Goal: Task Accomplishment & Management: Complete application form

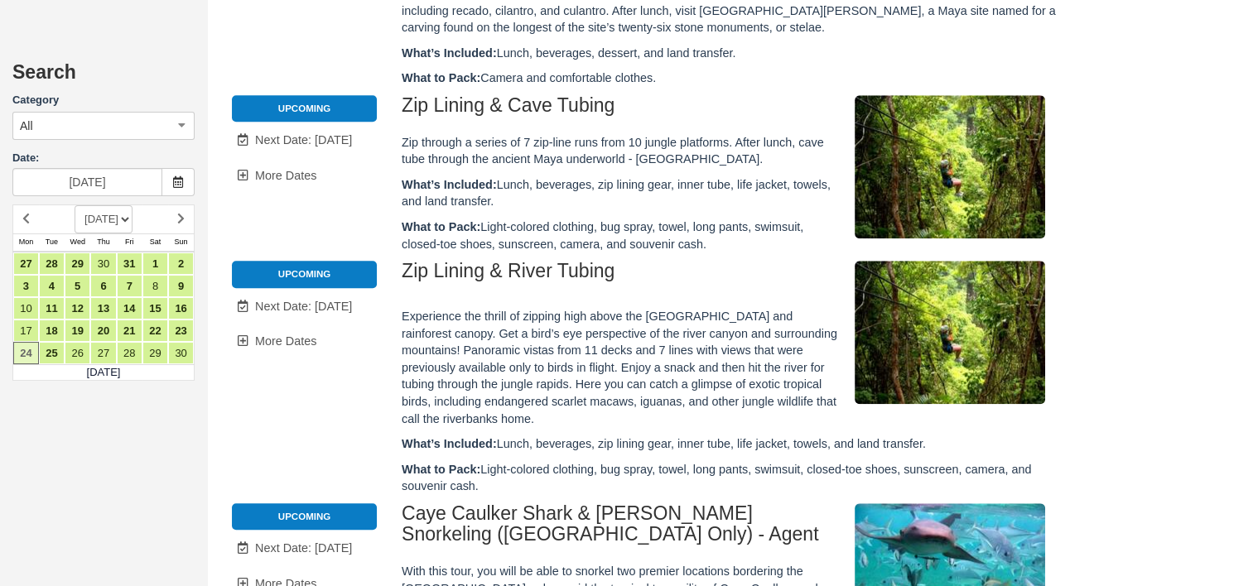
scroll to position [1365, 0]
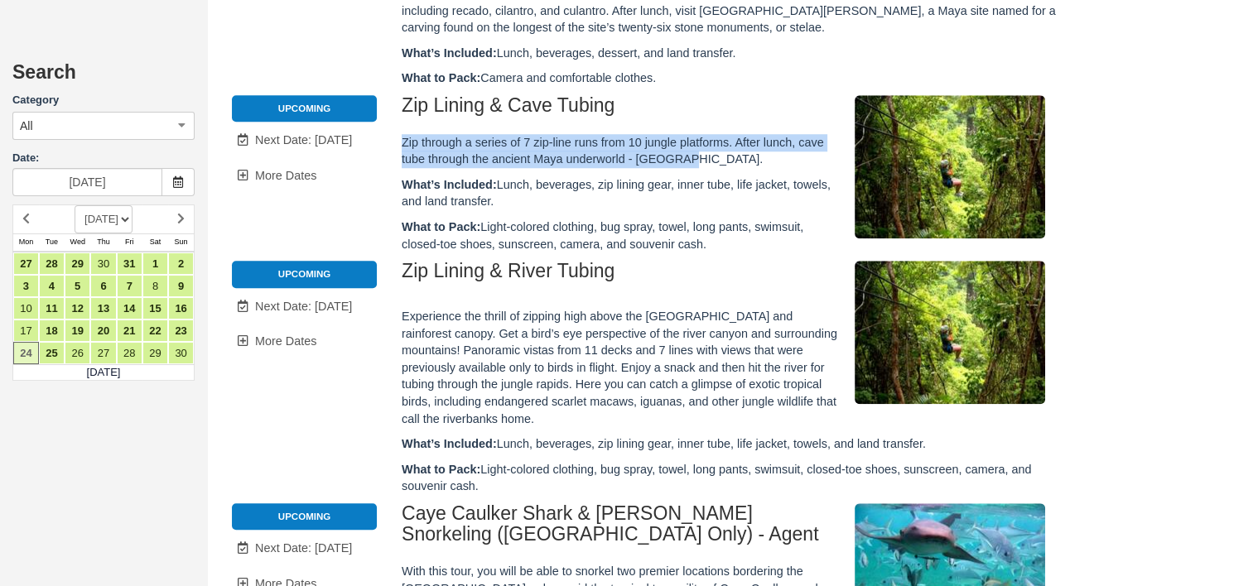
drag, startPoint x: 401, startPoint y: 117, endPoint x: 720, endPoint y: 132, distance: 320.0
click at [727, 137] on p "Zip through a series of 7 zip-line runs from 10 jungle platforms. After lunch, …" at bounding box center [733, 151] width 662 height 34
copy p "Zip through a series of 7 zip-line runs from 10 jungle platforms. After lunch, …"
click at [31, 350] on link "24" at bounding box center [26, 353] width 26 height 22
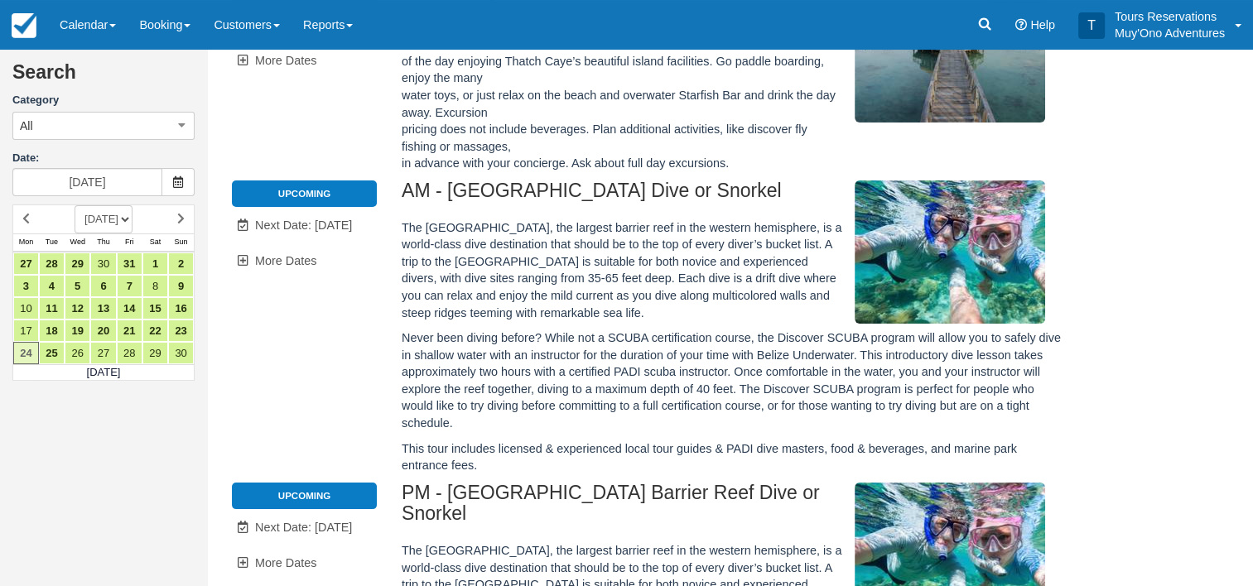
scroll to position [83, 0]
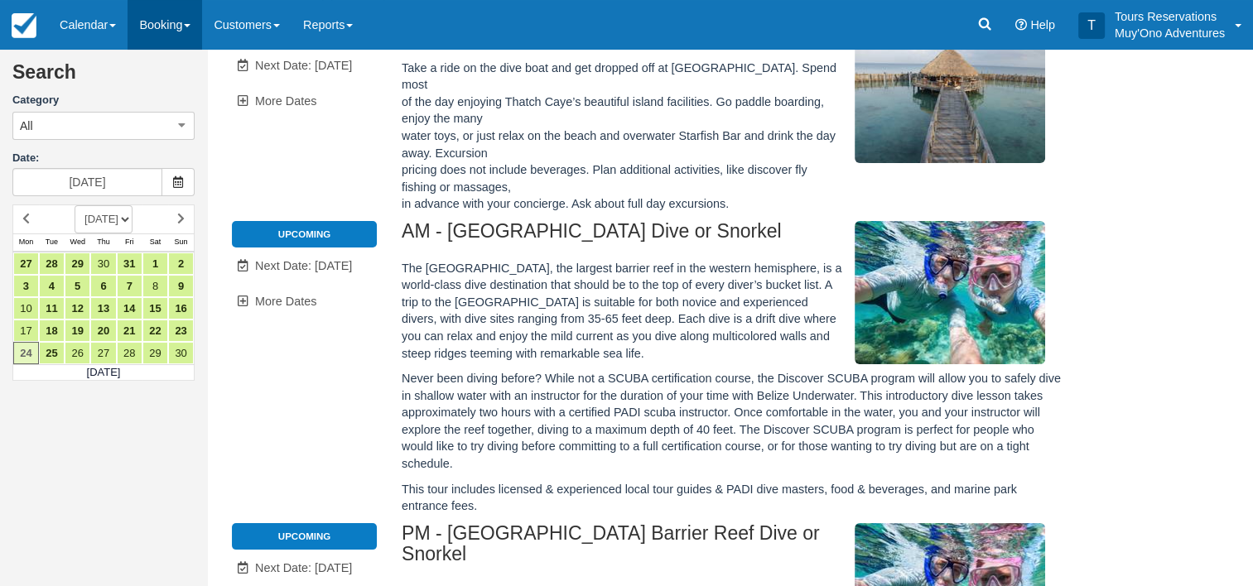
click at [196, 29] on link "Booking" at bounding box center [165, 25] width 75 height 50
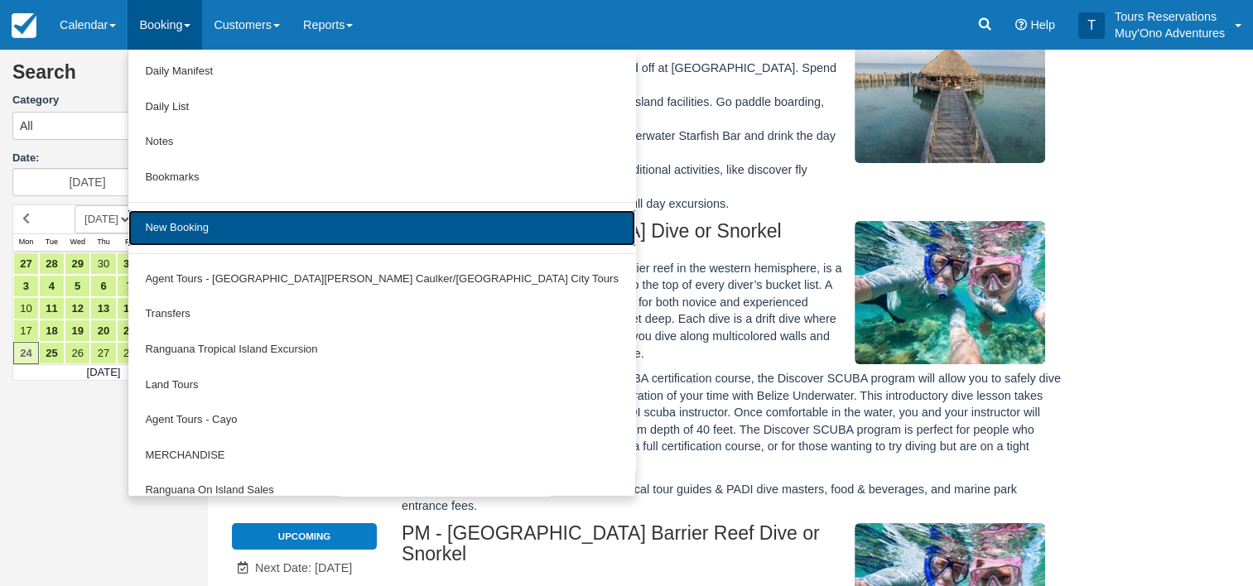
click at [249, 238] on link "New Booking" at bounding box center [381, 228] width 506 height 36
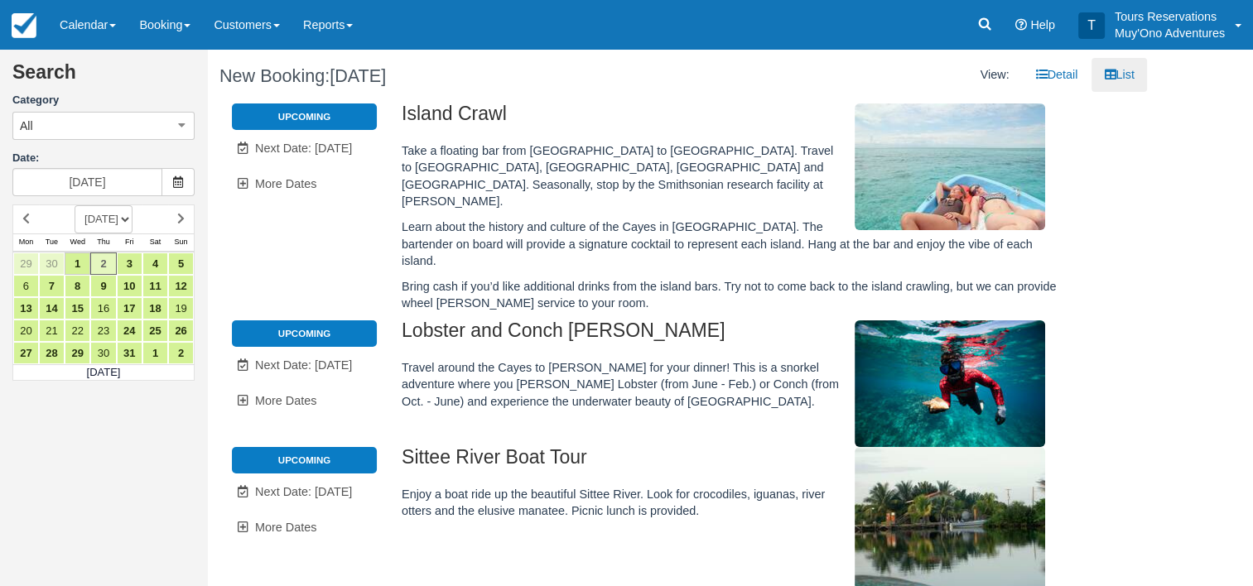
click at [132, 219] on select "[DATE] [DATE] [DATE] [DATE] [DATE] [DATE] [DATE] [DATE] [DATE] [DATE] [DATE] [D…" at bounding box center [104, 219] width 58 height 28
select select "20251101"
click at [75, 205] on select "[DATE] [DATE] [DATE] [DATE] [DATE] [DATE] [DATE] [DATE] [DATE] [DATE] [DATE] [D…" at bounding box center [104, 219] width 58 height 28
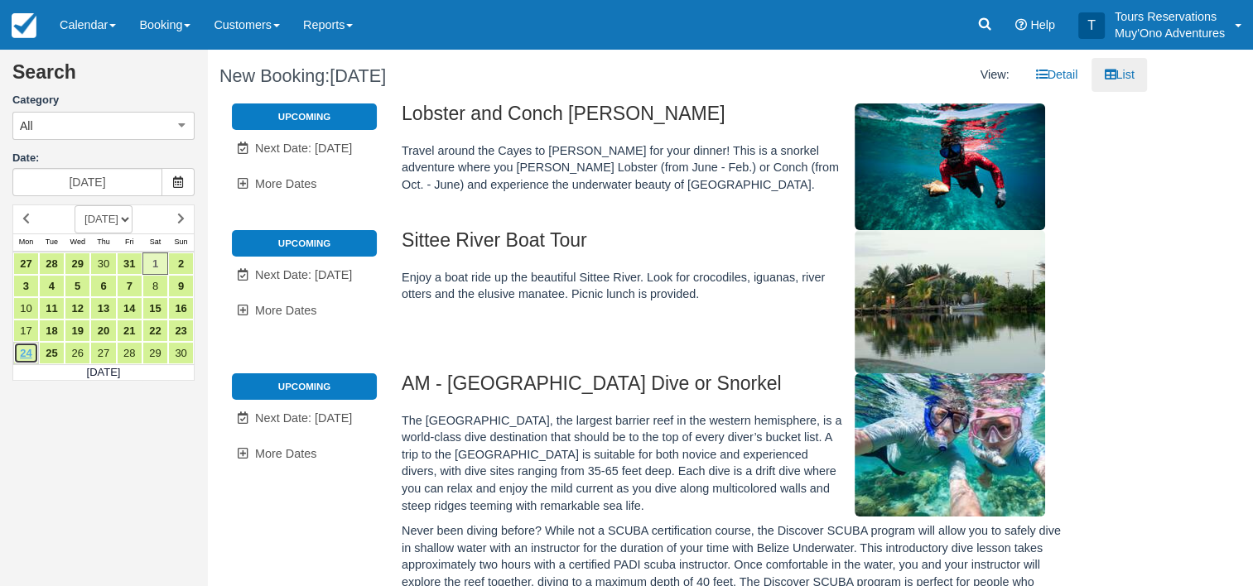
click at [26, 349] on link "24" at bounding box center [26, 353] width 26 height 22
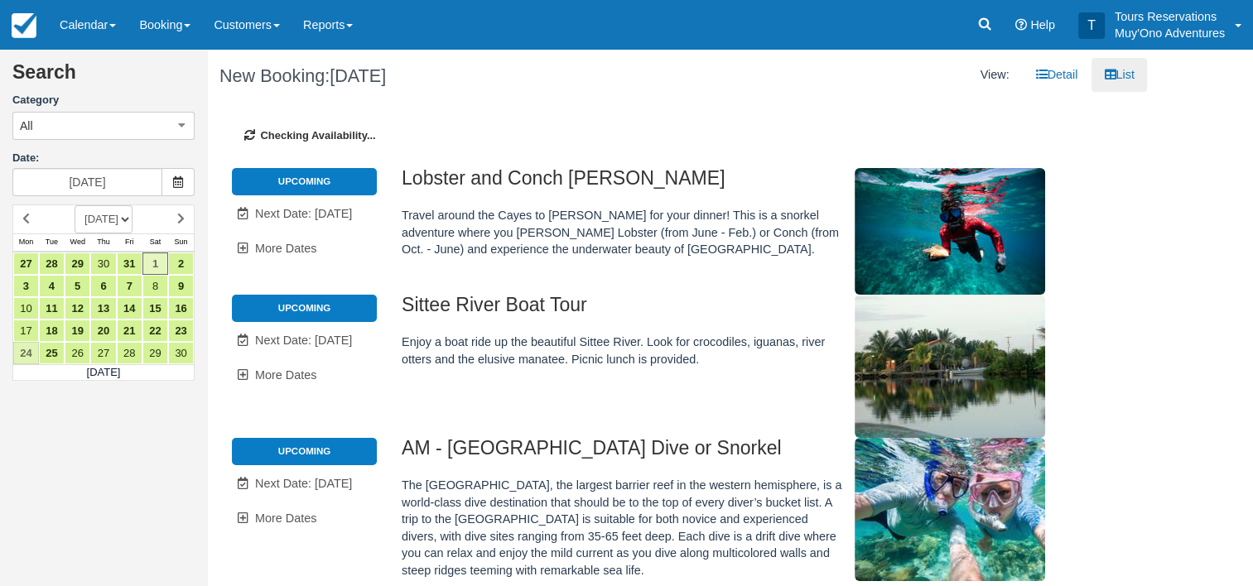
type input "[DATE]"
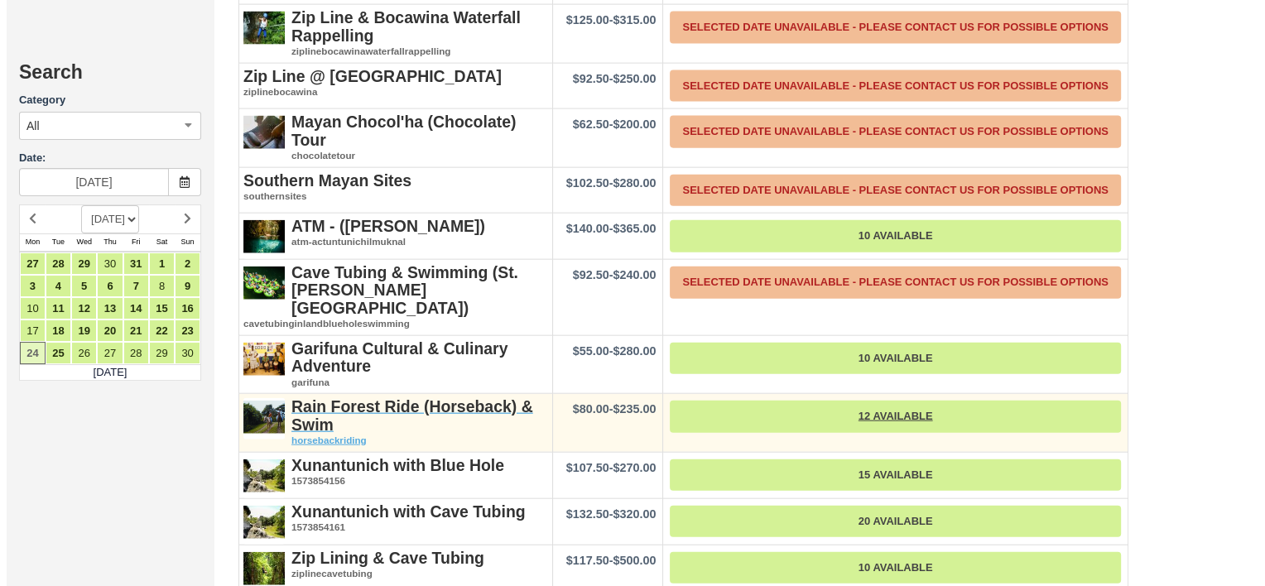
scroll to position [3809, 0]
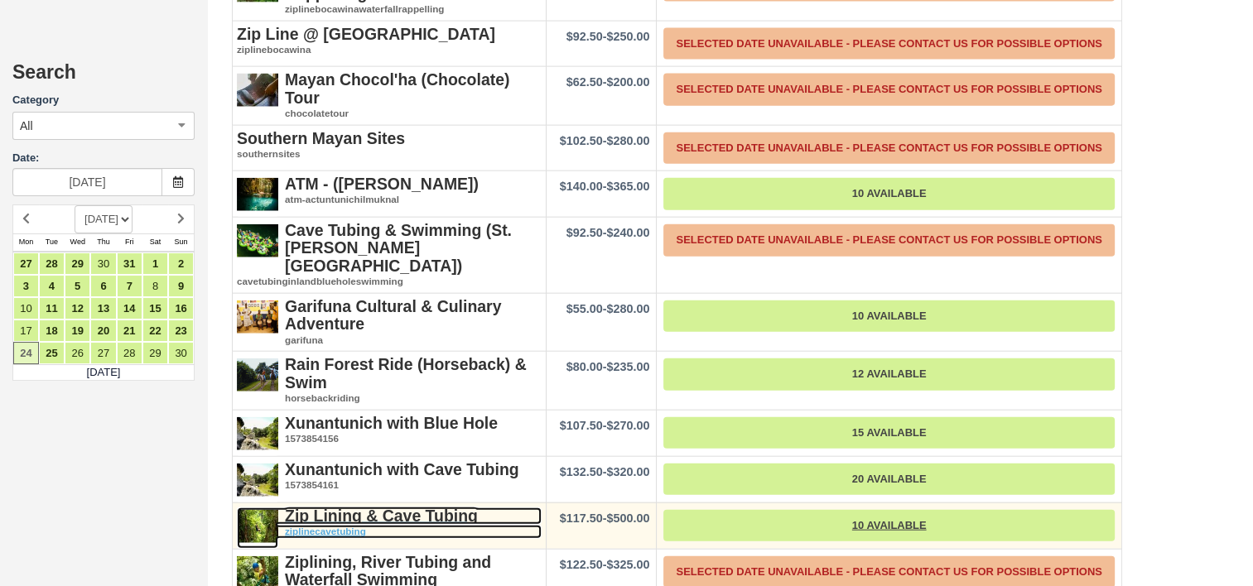
click at [409, 507] on strong "Zip Lining & Cave Tubing" at bounding box center [381, 516] width 193 height 18
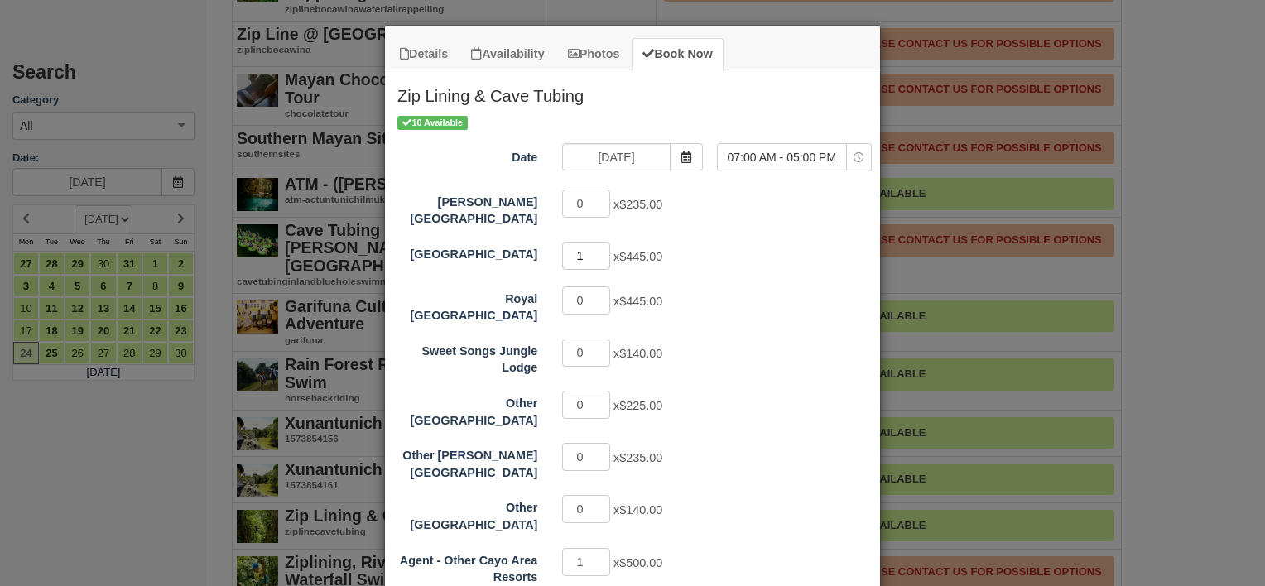
click at [598, 242] on input "1" at bounding box center [586, 256] width 48 height 28
click at [598, 242] on input "2" at bounding box center [586, 256] width 48 height 28
click at [598, 242] on input "3" at bounding box center [586, 256] width 48 height 28
click at [598, 242] on input "4" at bounding box center [586, 256] width 48 height 28
type input "5"
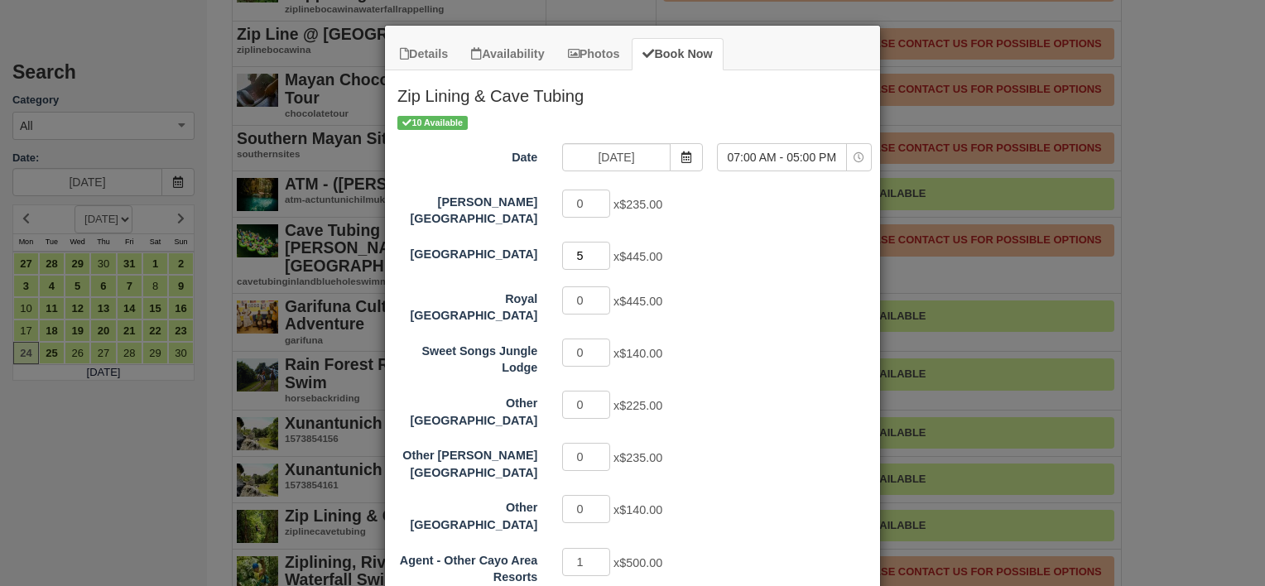
click at [598, 242] on input "5" at bounding box center [586, 256] width 48 height 28
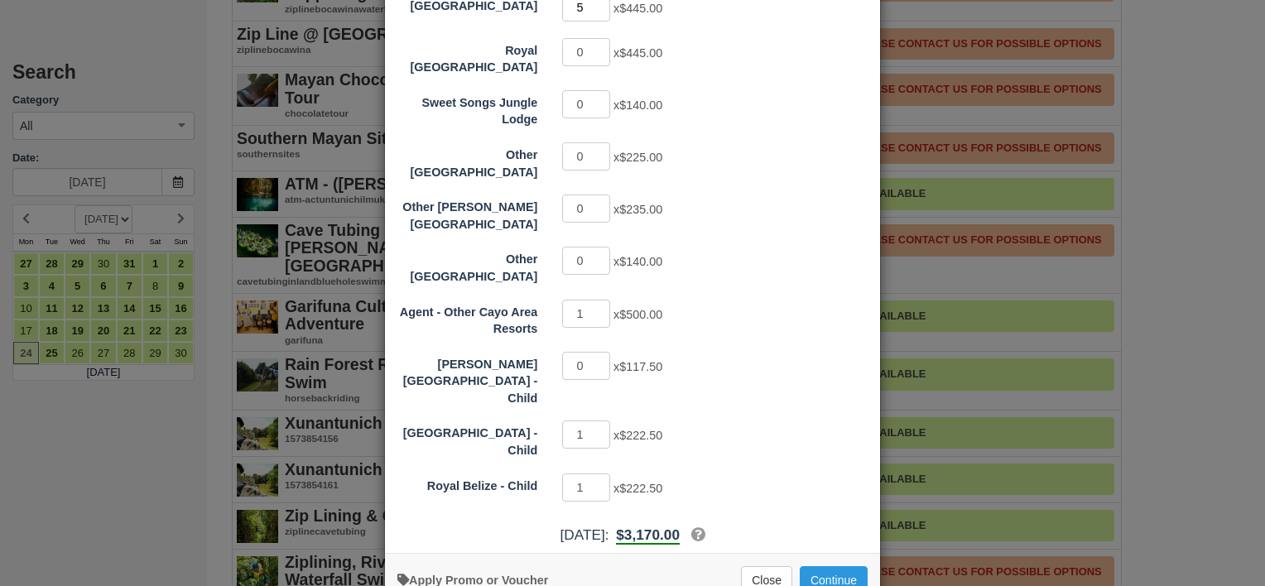
scroll to position [253, 0]
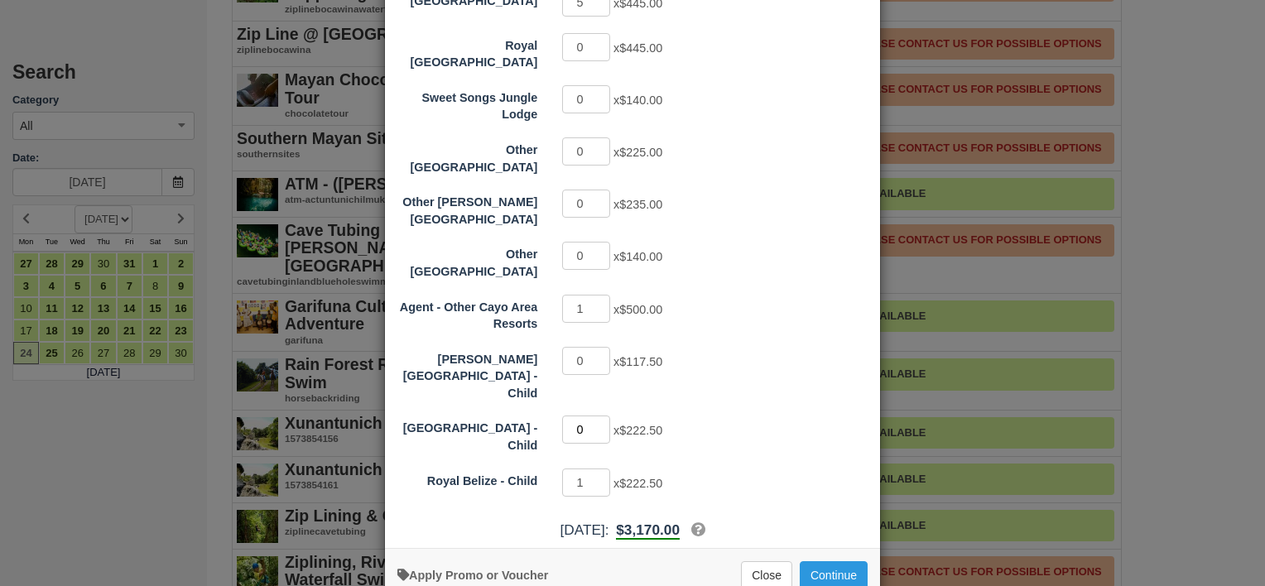
type input "0"
click at [600, 416] on input "0" at bounding box center [586, 430] width 48 height 28
type input "0"
click at [594, 469] on input "0" at bounding box center [586, 483] width 48 height 28
type input "0"
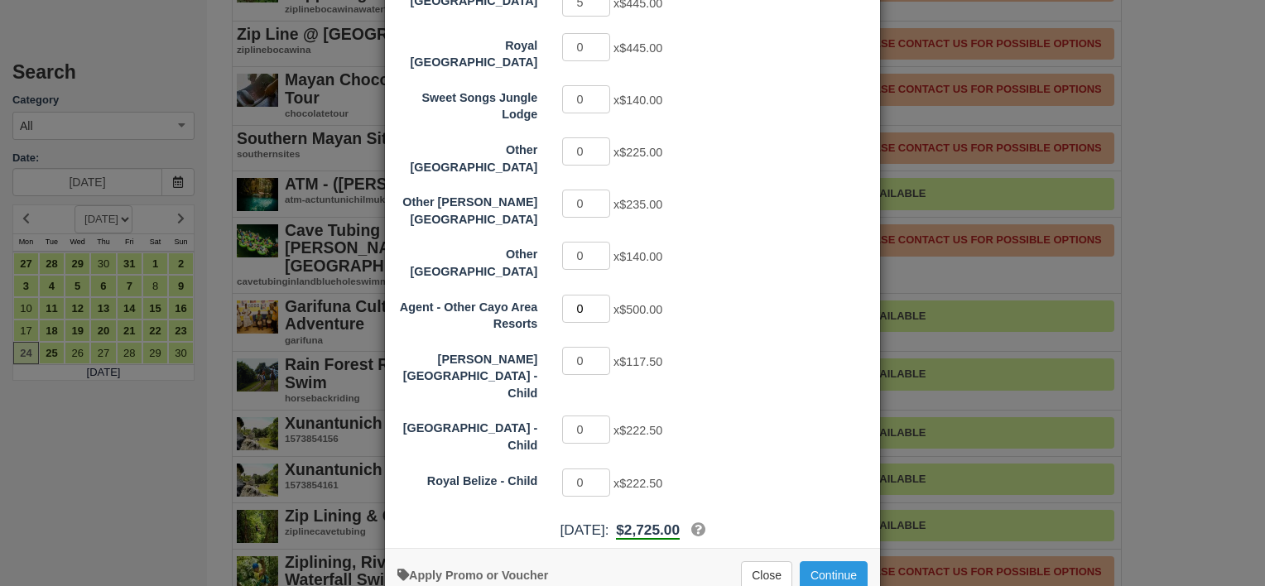
click at [595, 295] on input "0" at bounding box center [586, 309] width 48 height 28
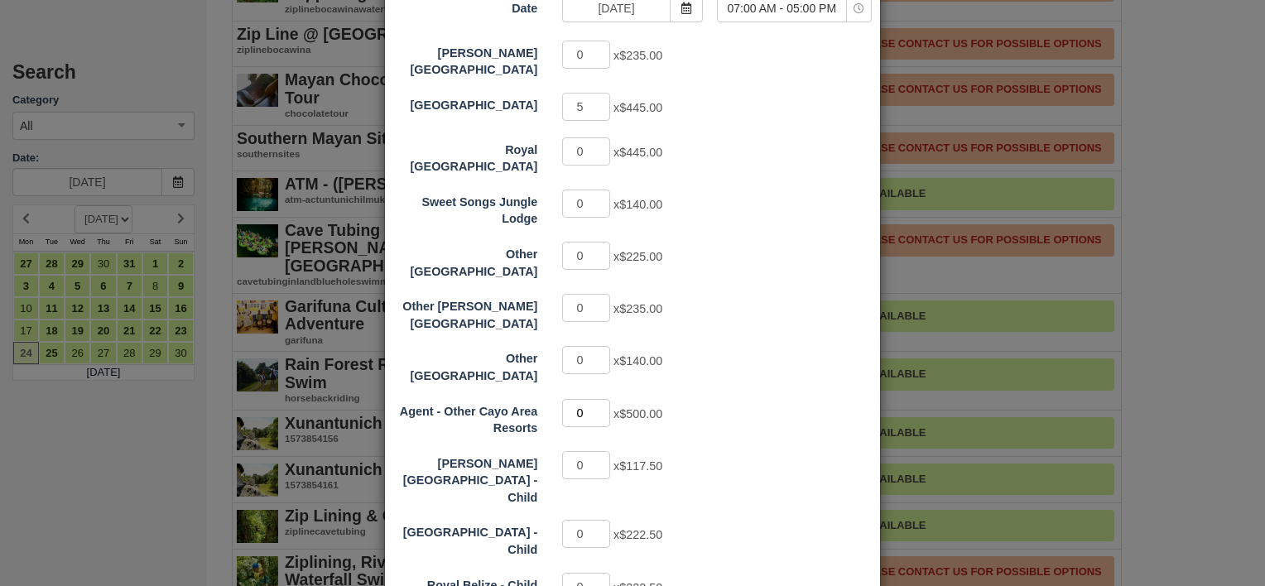
scroll to position [171, 0]
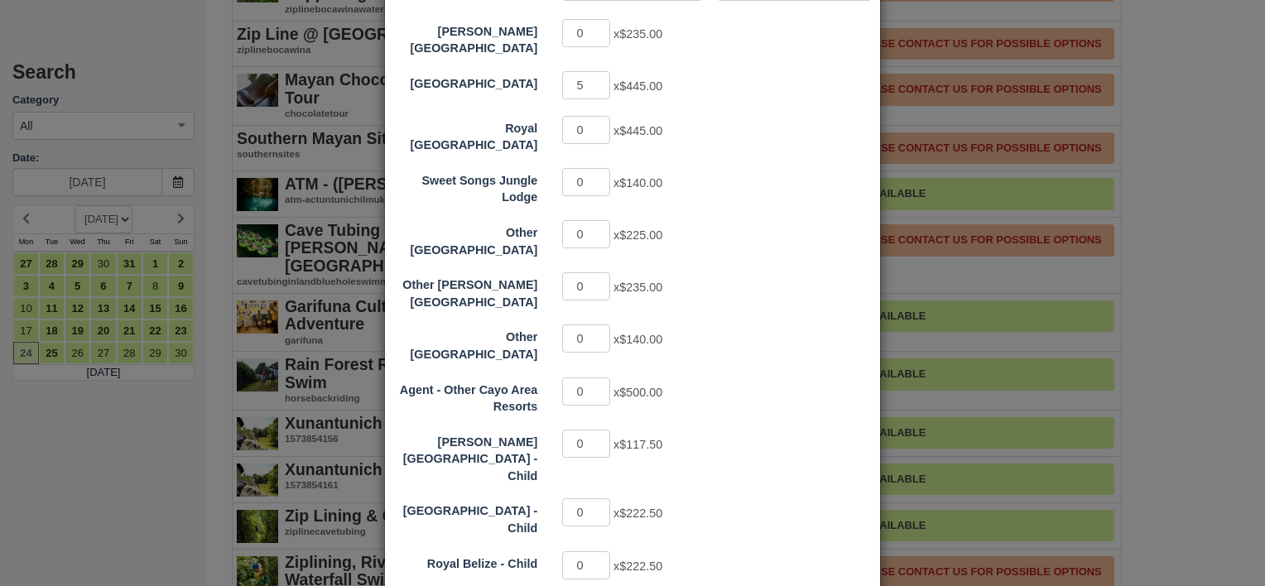
click at [785, 219] on div "Other [GEOGRAPHIC_DATA] 0 x $225.00" at bounding box center [632, 239] width 495 height 40
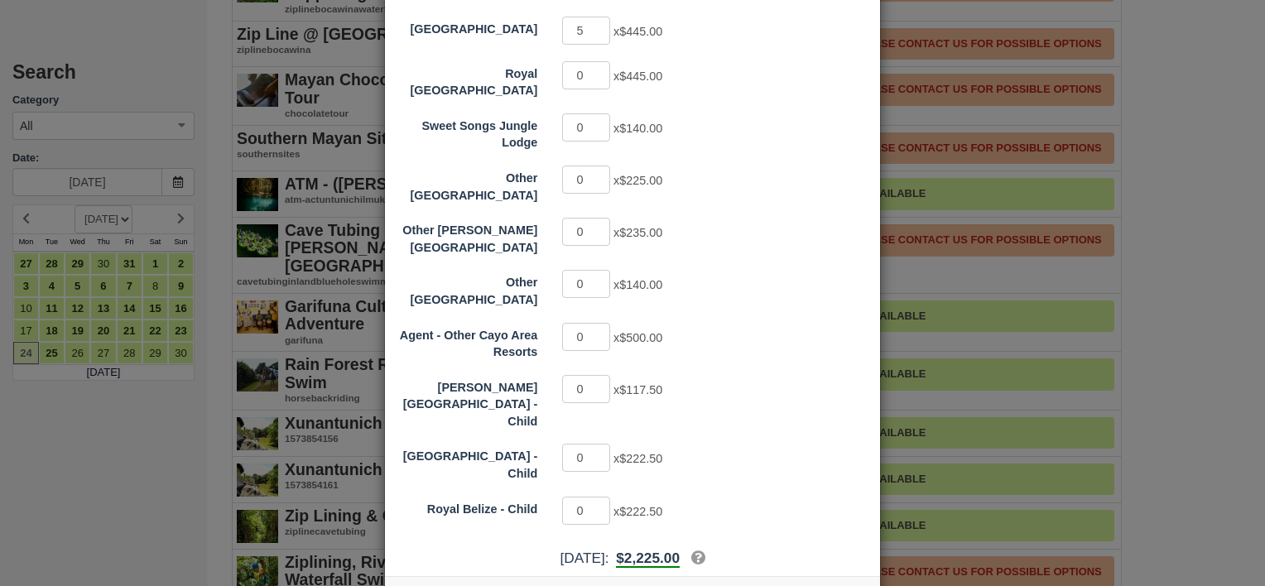
scroll to position [253, 0]
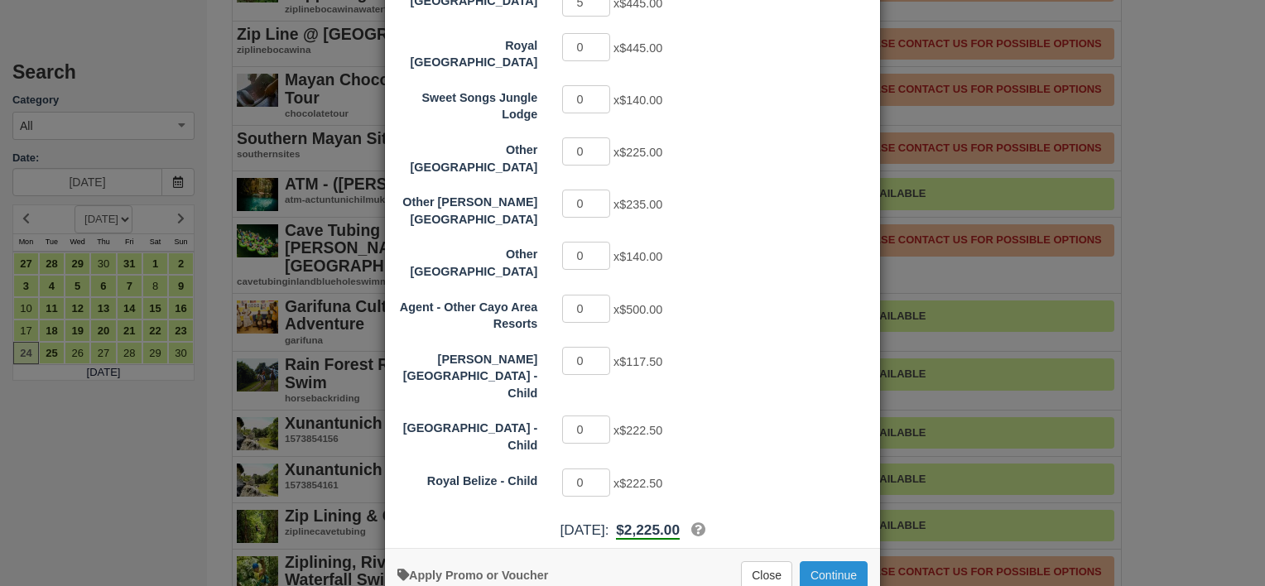
drag, startPoint x: 831, startPoint y: 530, endPoint x: 823, endPoint y: 525, distance: 9.7
click at [831, 561] on button "Continue" at bounding box center [834, 575] width 68 height 28
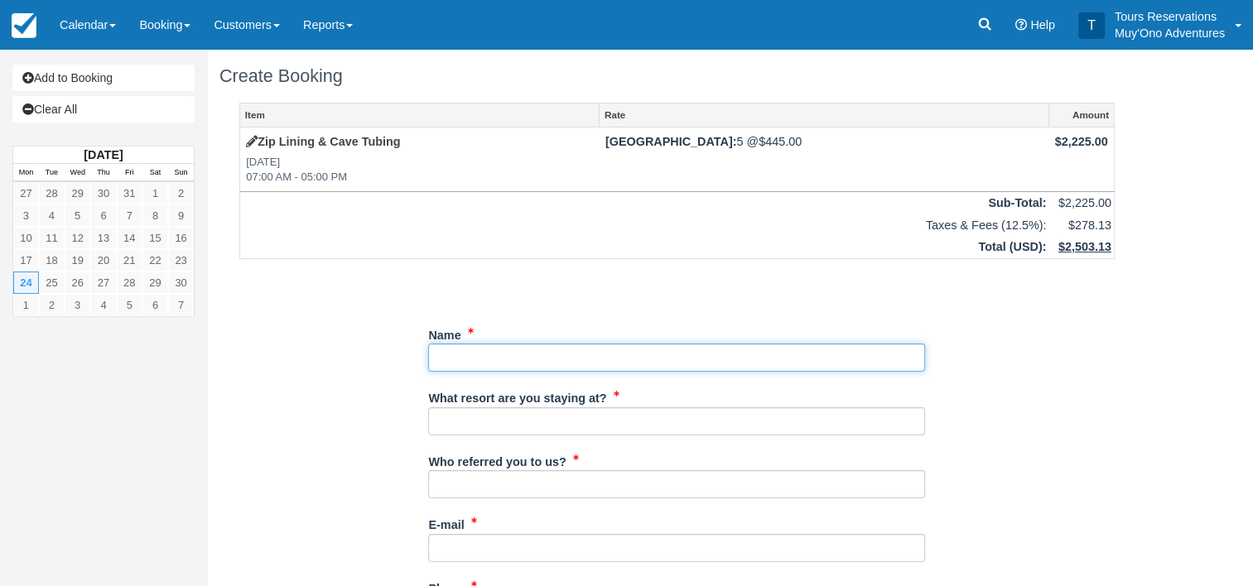
click at [470, 348] on input "Name" at bounding box center [676, 358] width 497 height 28
type input "[PERSON_NAME]"
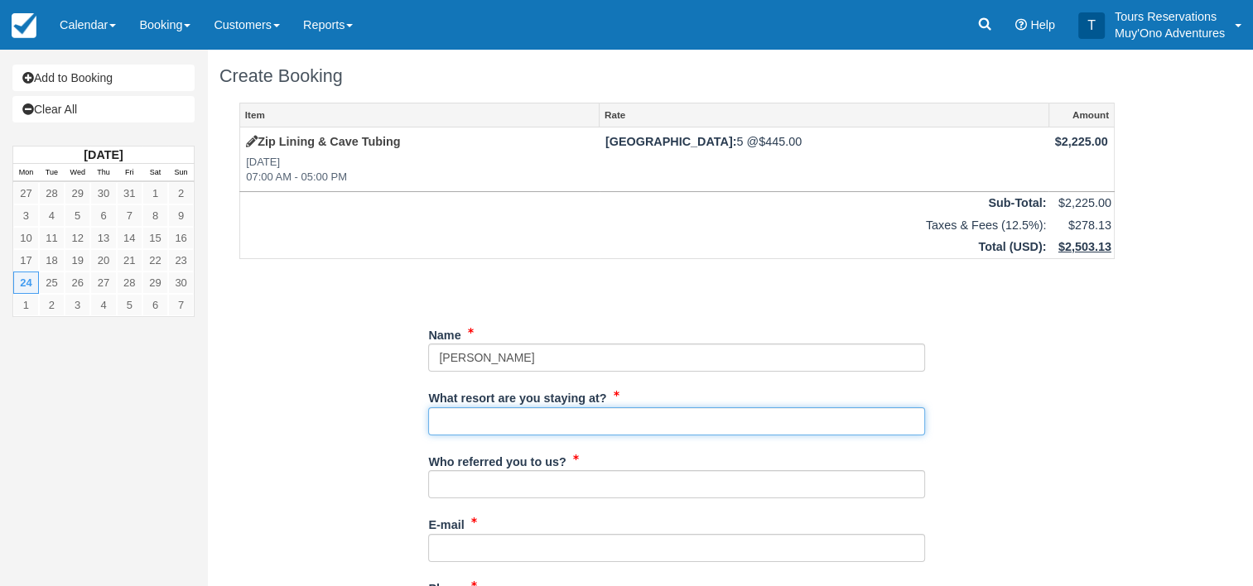
click at [523, 425] on input "What resort are you staying at?" at bounding box center [676, 421] width 497 height 28
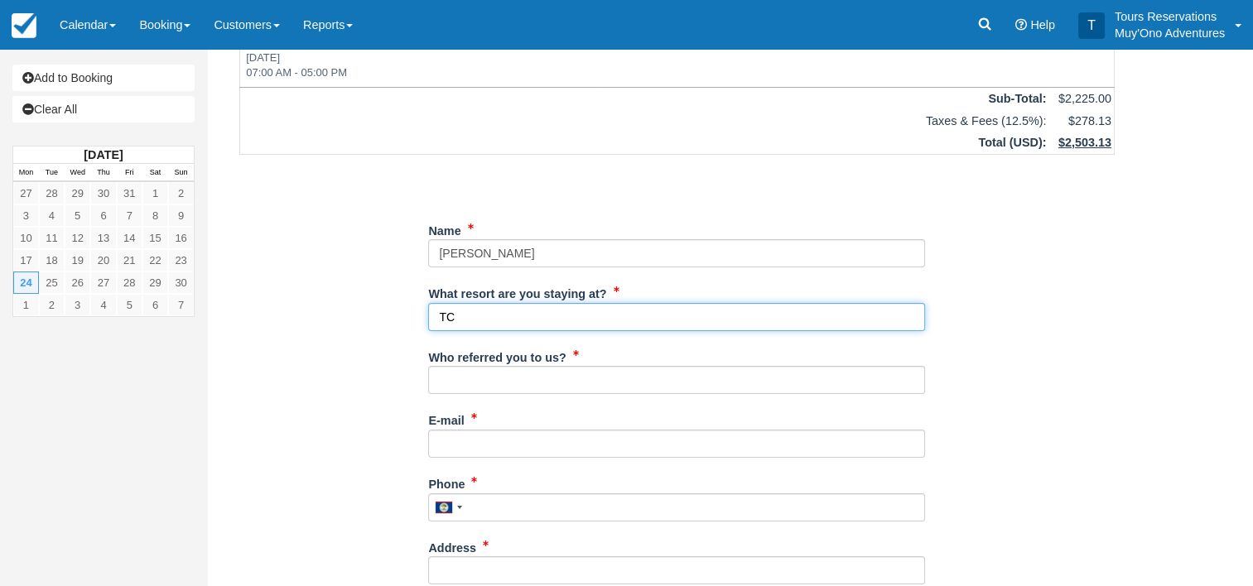
scroll to position [166, 0]
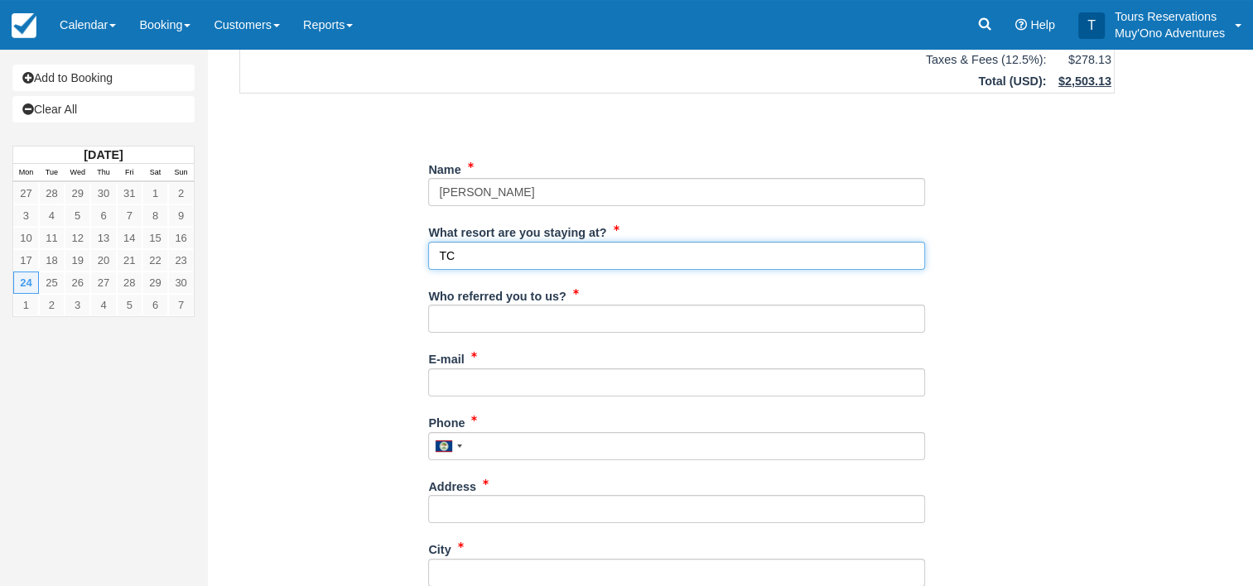
type input "TC"
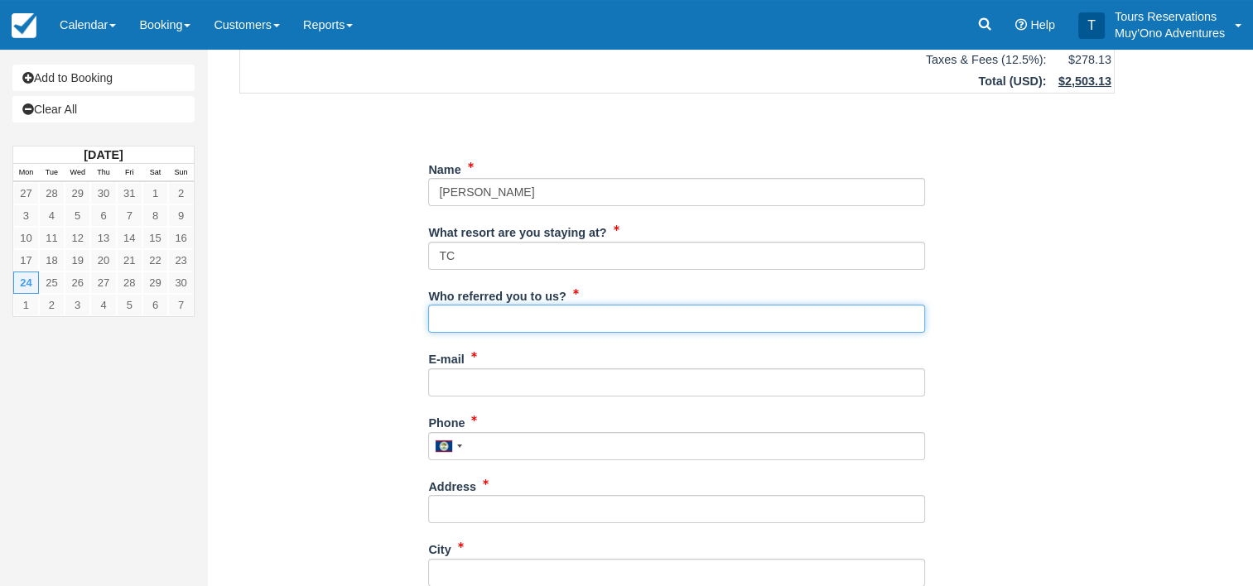
click at [493, 324] on input "Who referred you to us?" at bounding box center [676, 319] width 497 height 28
type input "Sales"
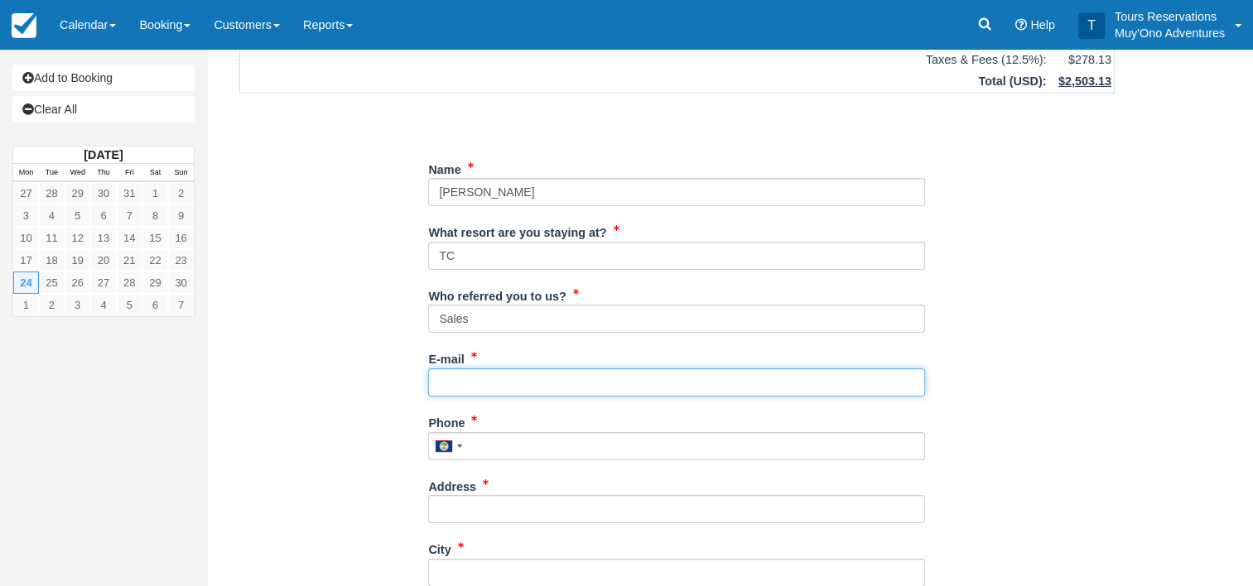
click at [502, 379] on input "E-mail" at bounding box center [676, 382] width 497 height 28
paste input "Zip through a series of 7 zip-line runs from 10 jungle platforms. After lunch, …"
type input "Zip through a series of 7 zip-line runs from 10 jungle platforms. After lunch, …"
drag, startPoint x: 915, startPoint y: 382, endPoint x: 318, endPoint y: 388, distance: 597.0
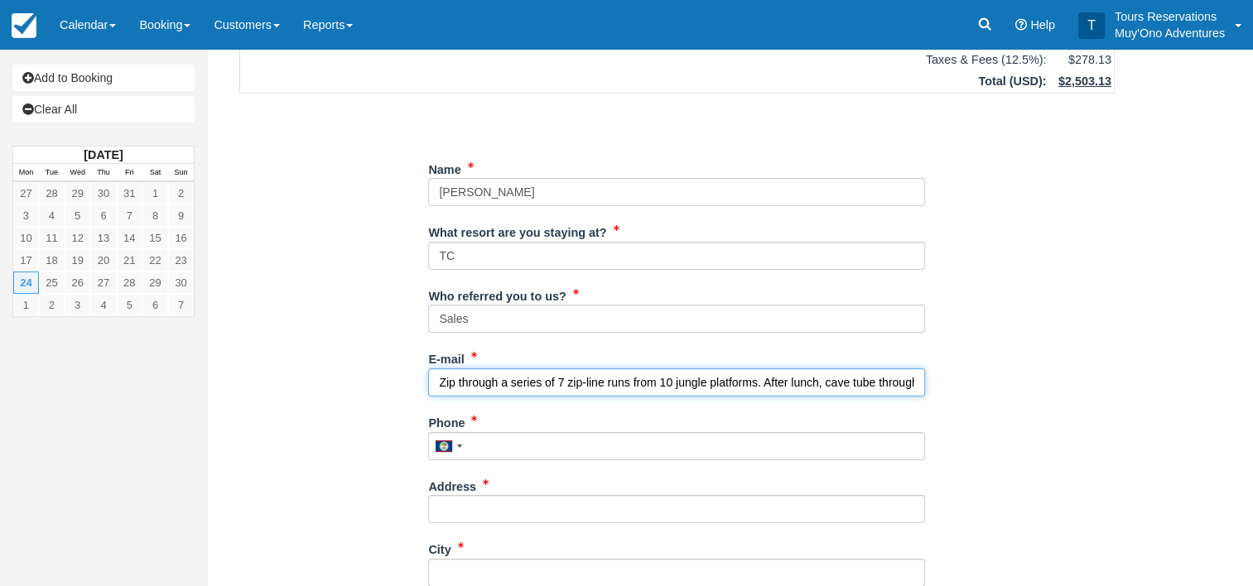
click at [318, 388] on div "Item Rate Amount Zip Lining & Cave Tubing Mon Nov 24, 2025 07:00 AM - 05:00 PM …" at bounding box center [676, 435] width 915 height 996
paste input "traveltervel@gmail.com"
type input "traveltervel@gmail.com"
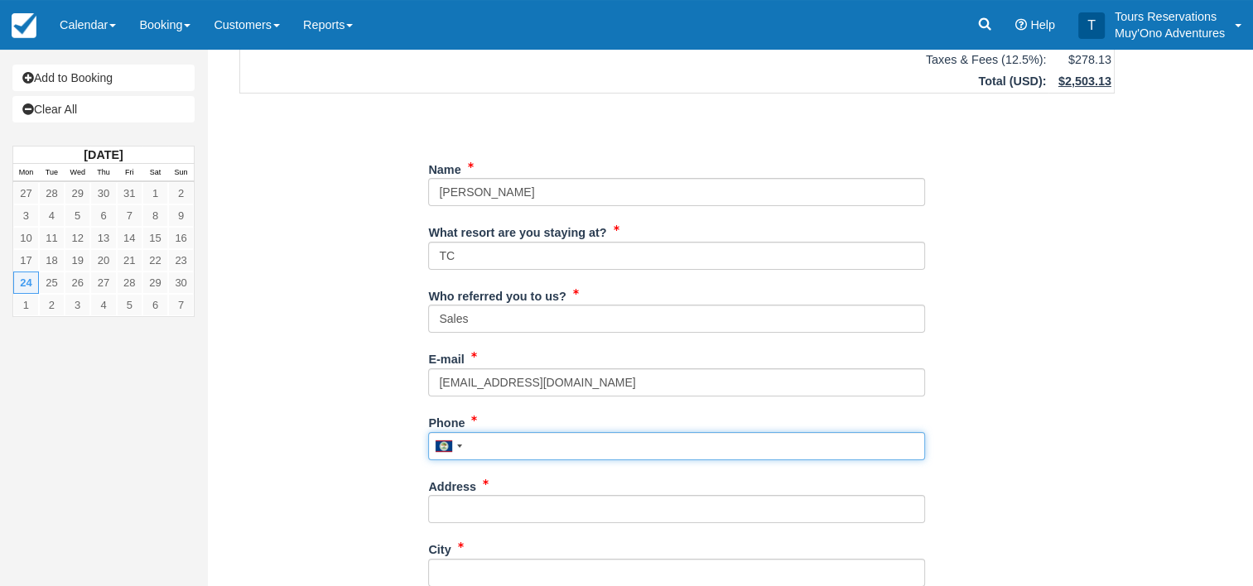
click at [540, 447] on input "Phone" at bounding box center [676, 446] width 497 height 28
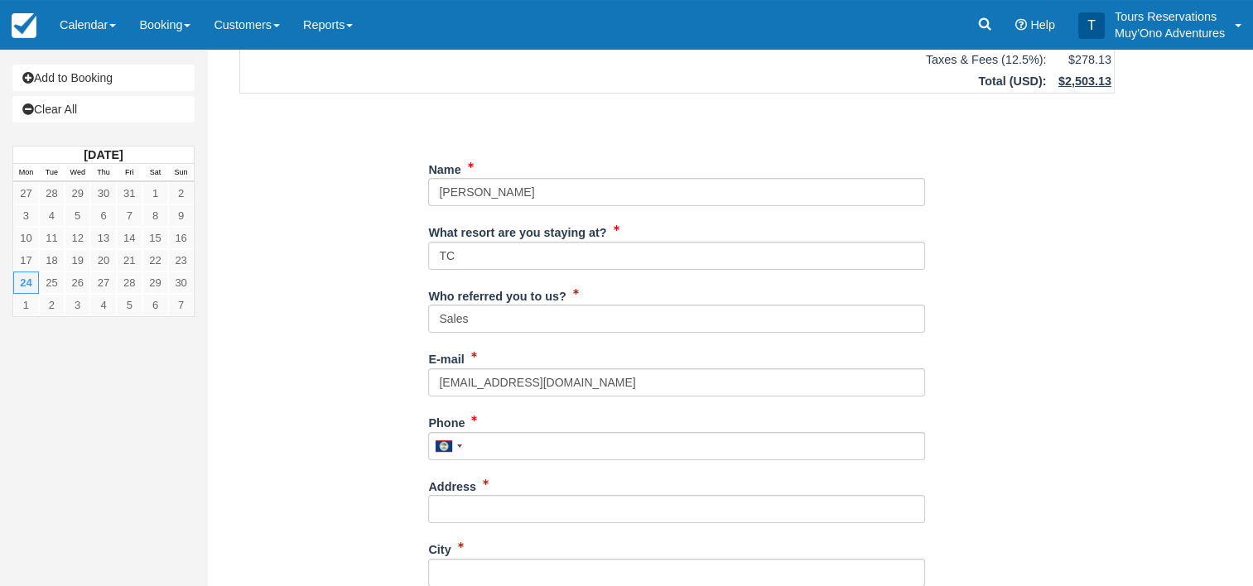
drag, startPoint x: 462, startPoint y: 450, endPoint x: 484, endPoint y: 447, distance: 21.8
click at [462, 450] on div at bounding box center [448, 446] width 38 height 26
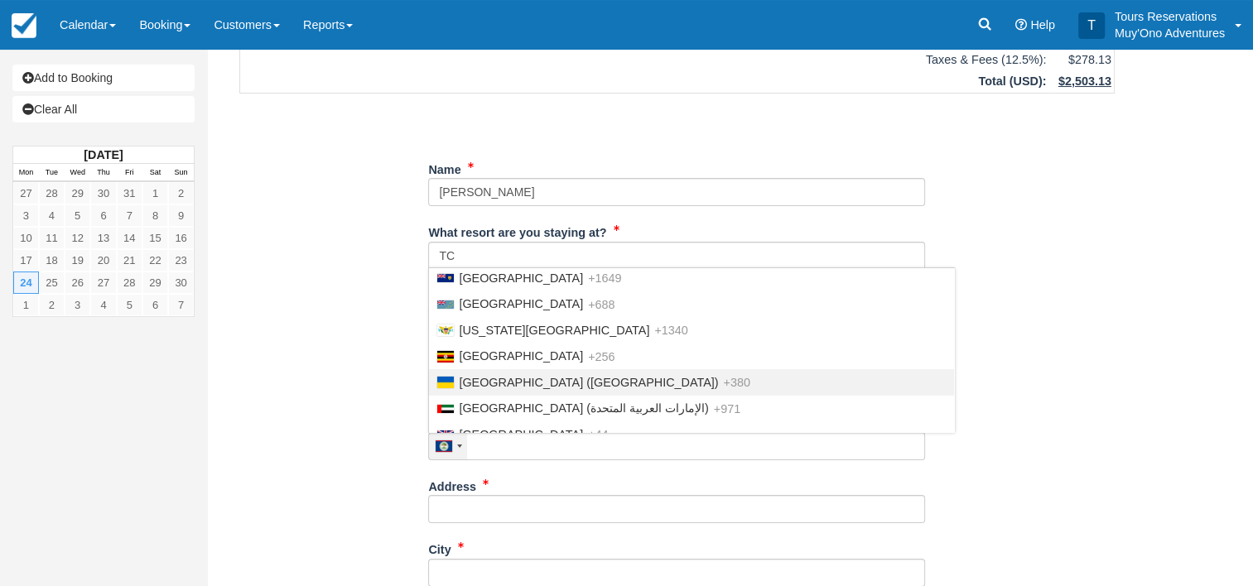
scroll to position [5945, 0]
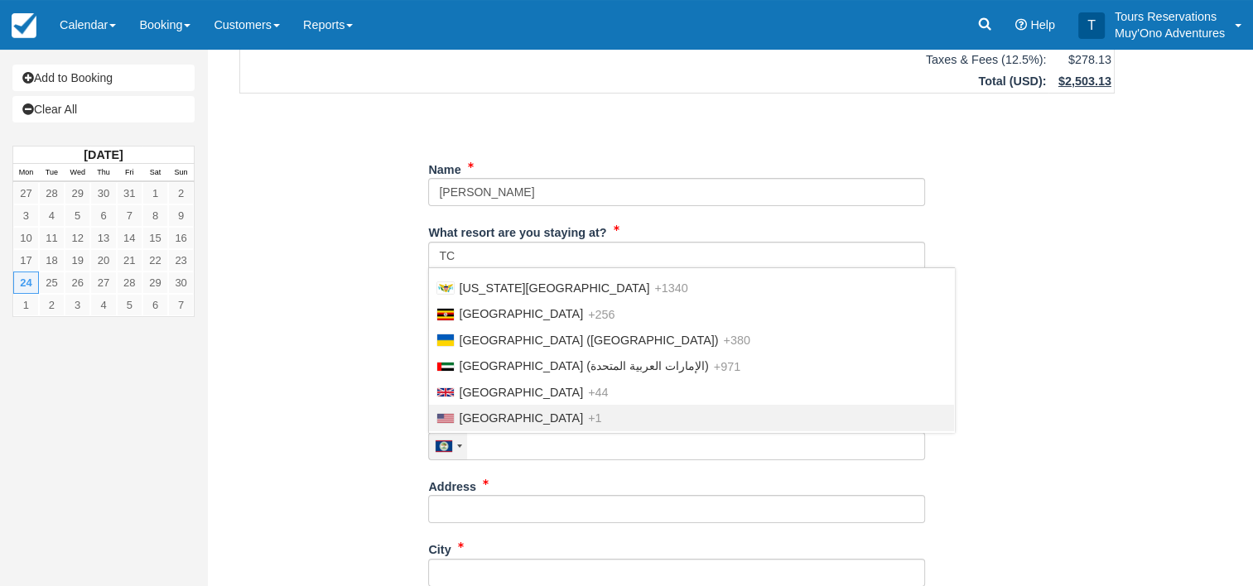
click at [526, 412] on span "United States" at bounding box center [521, 418] width 124 height 13
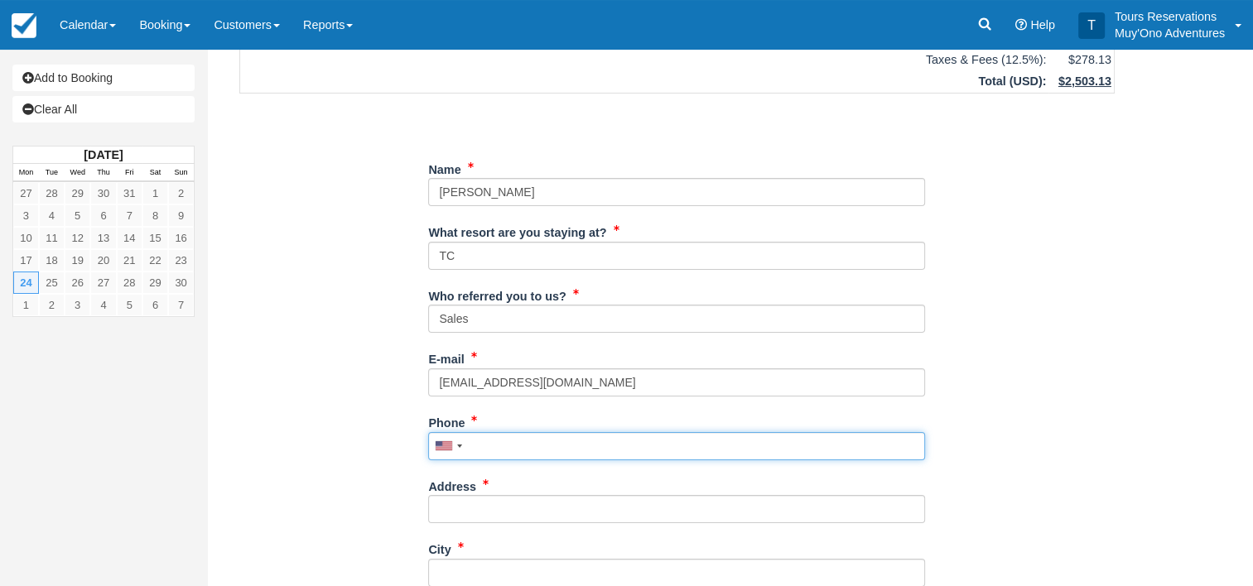
paste input "(773) 592-5003"
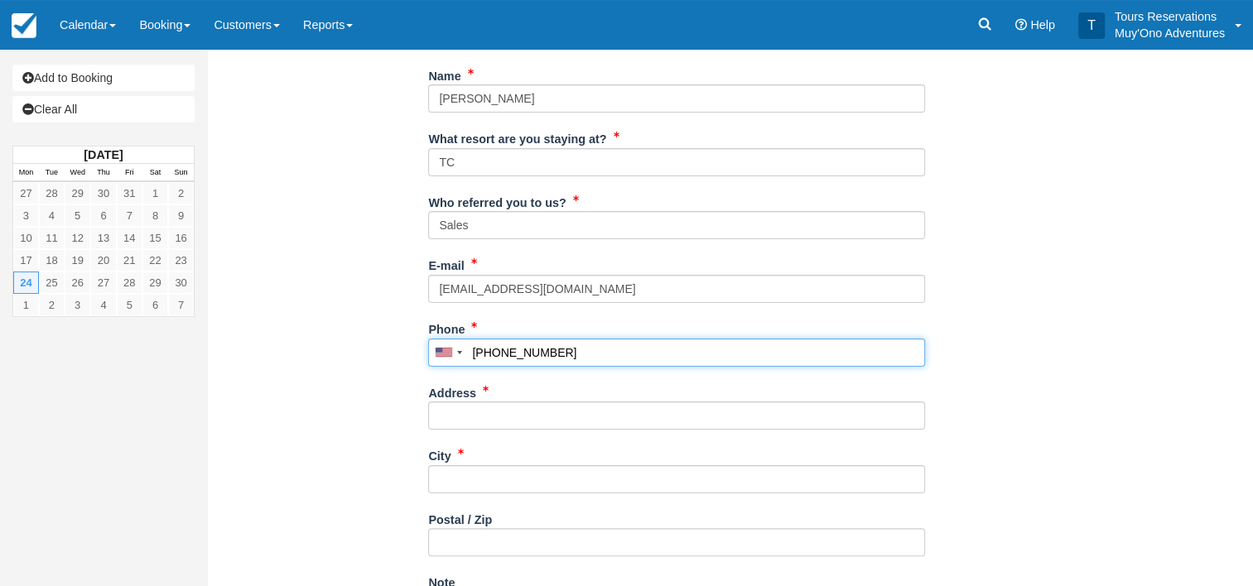
scroll to position [331, 0]
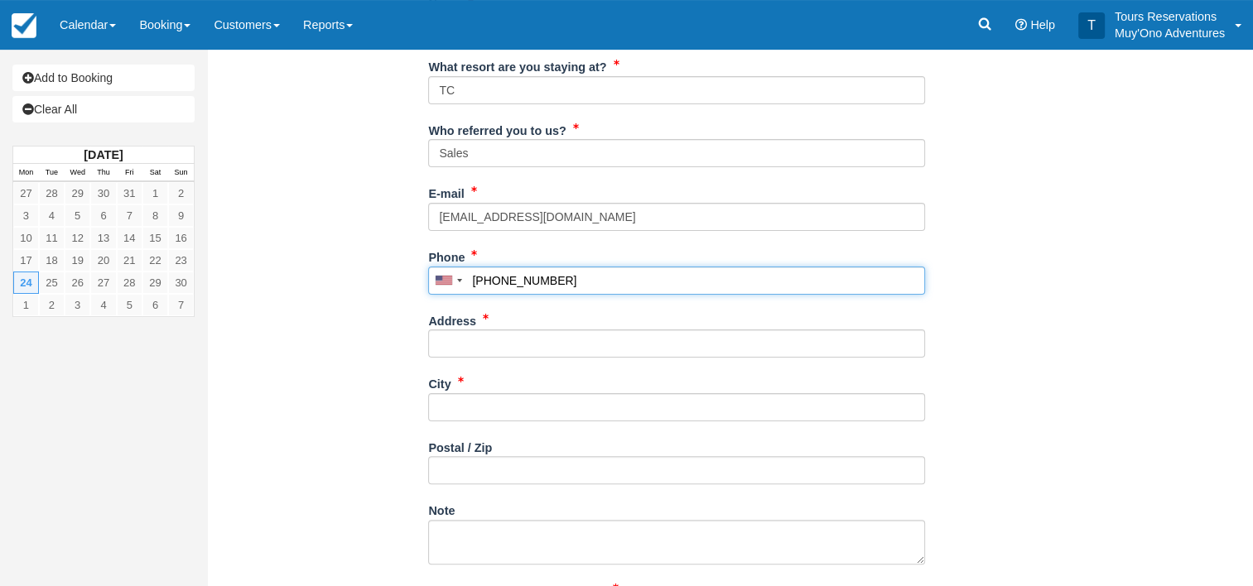
type input "(773) 592-5003"
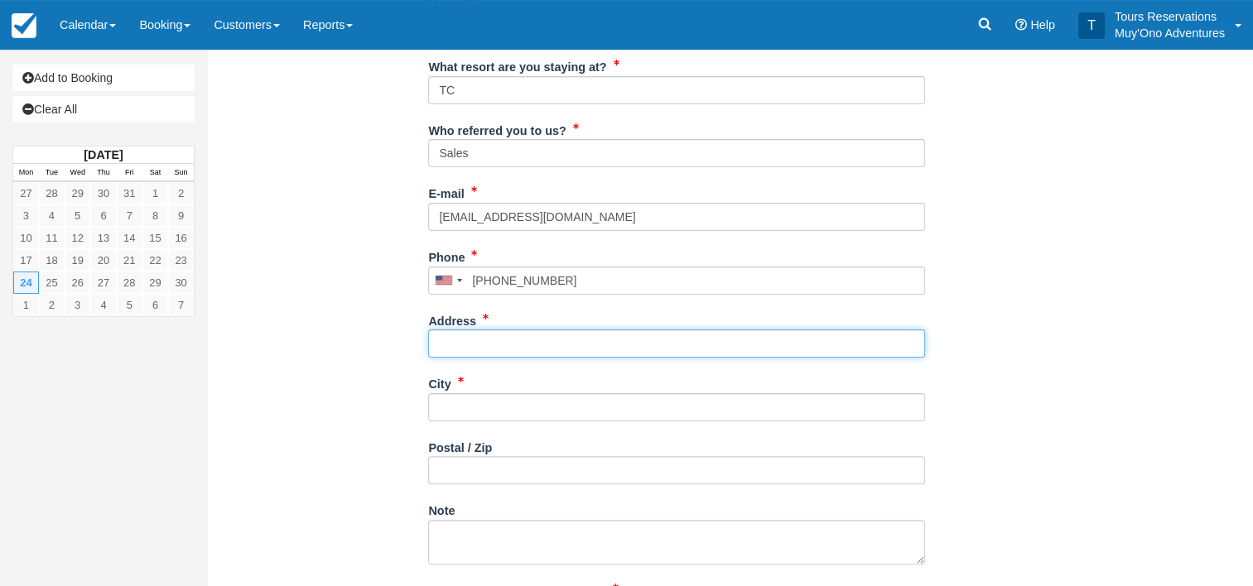
click at [520, 341] on input "Address" at bounding box center [676, 344] width 497 height 28
type input "N/A"
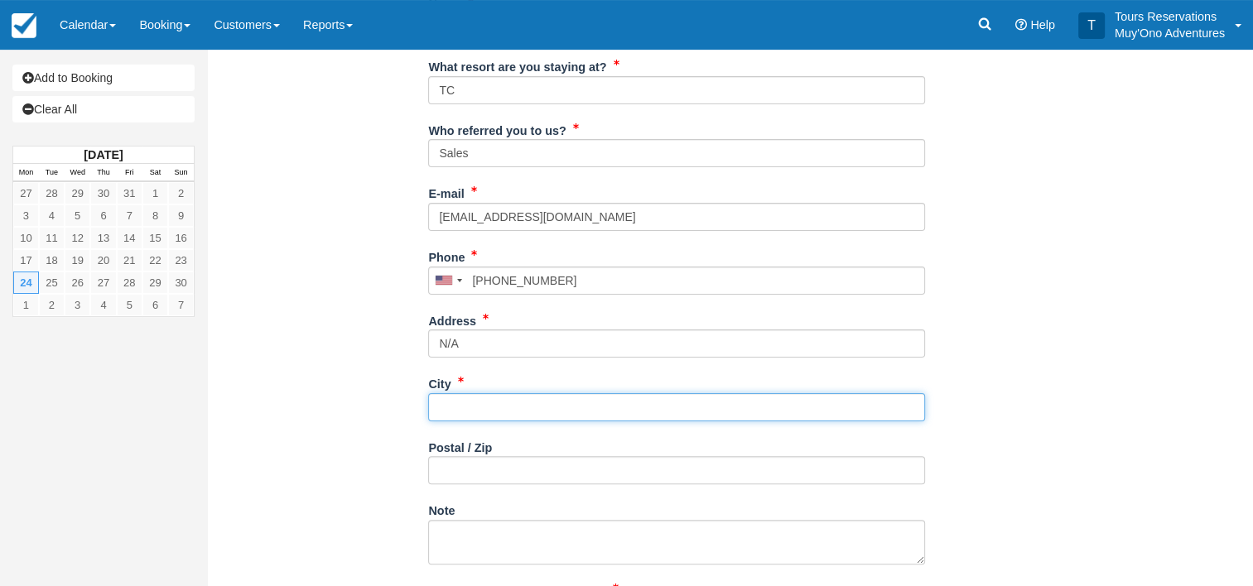
click at [485, 405] on input "City" at bounding box center [676, 407] width 497 height 28
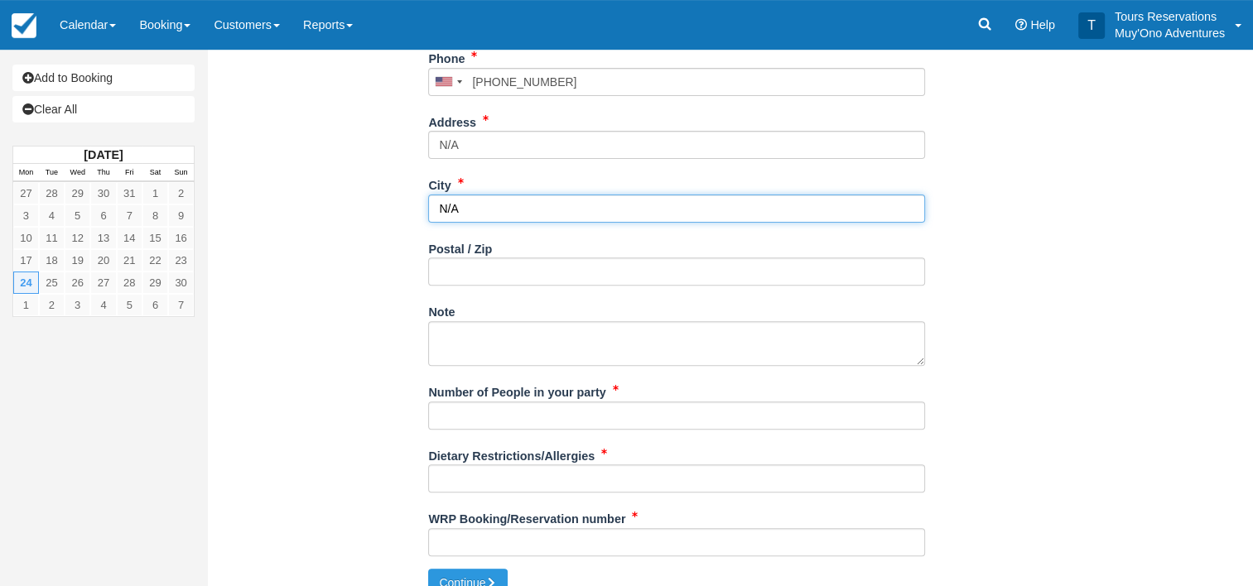
scroll to position [551, 0]
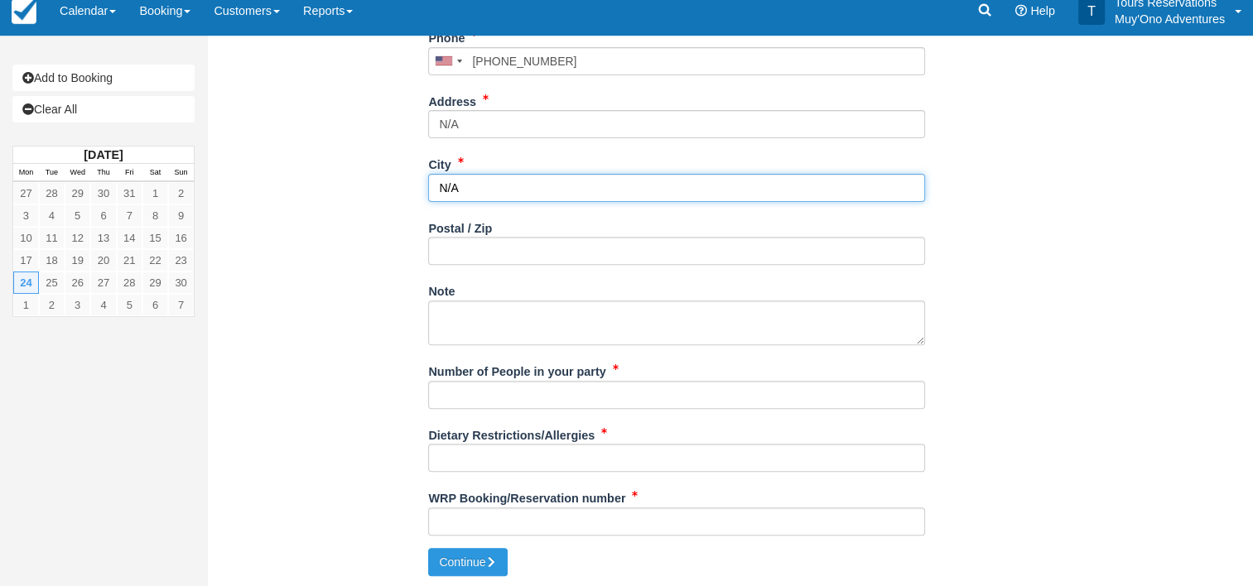
type input "N/A"
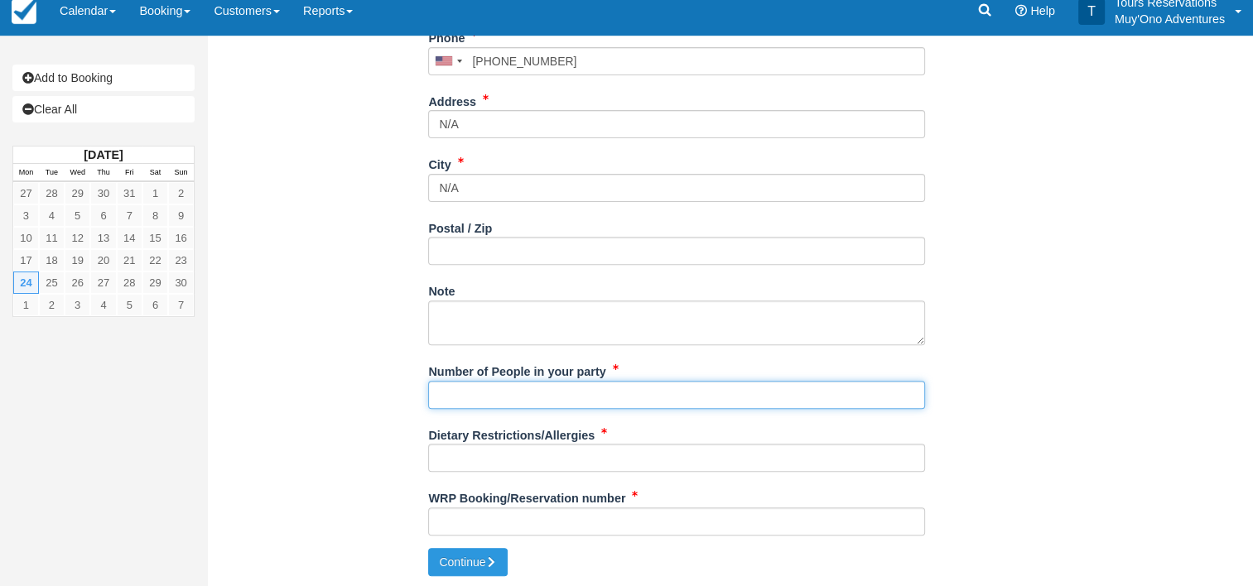
click at [566, 405] on input "Number of People in your party" at bounding box center [676, 395] width 497 height 28
type input "5"
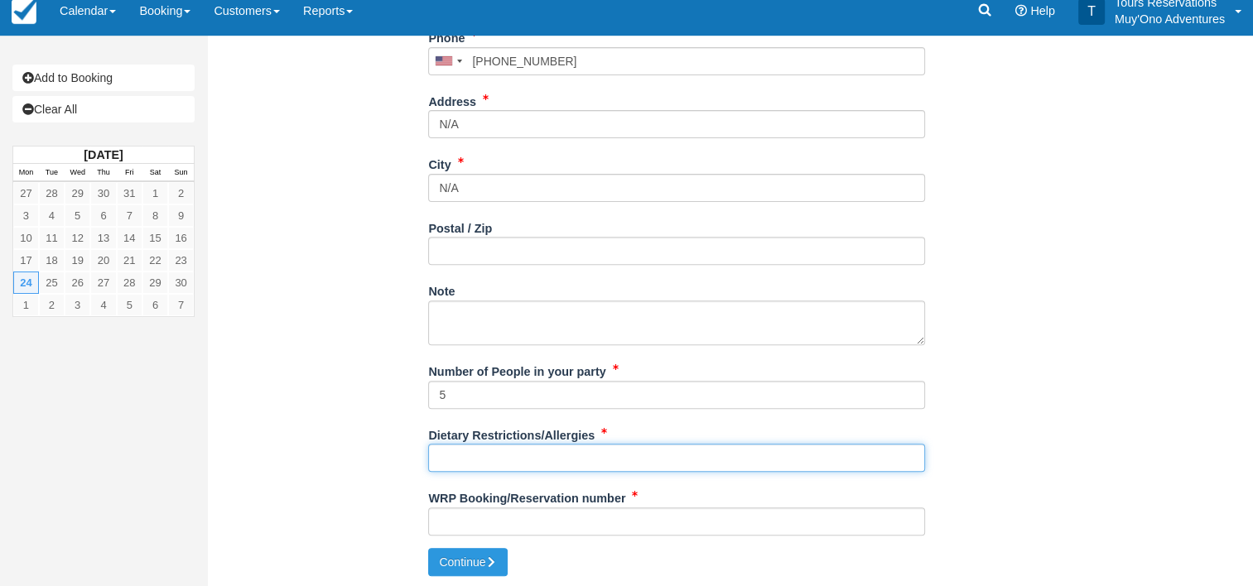
click at [556, 465] on input "Dietary Restrictions/Allergies" at bounding box center [676, 458] width 497 height 28
type input "None"
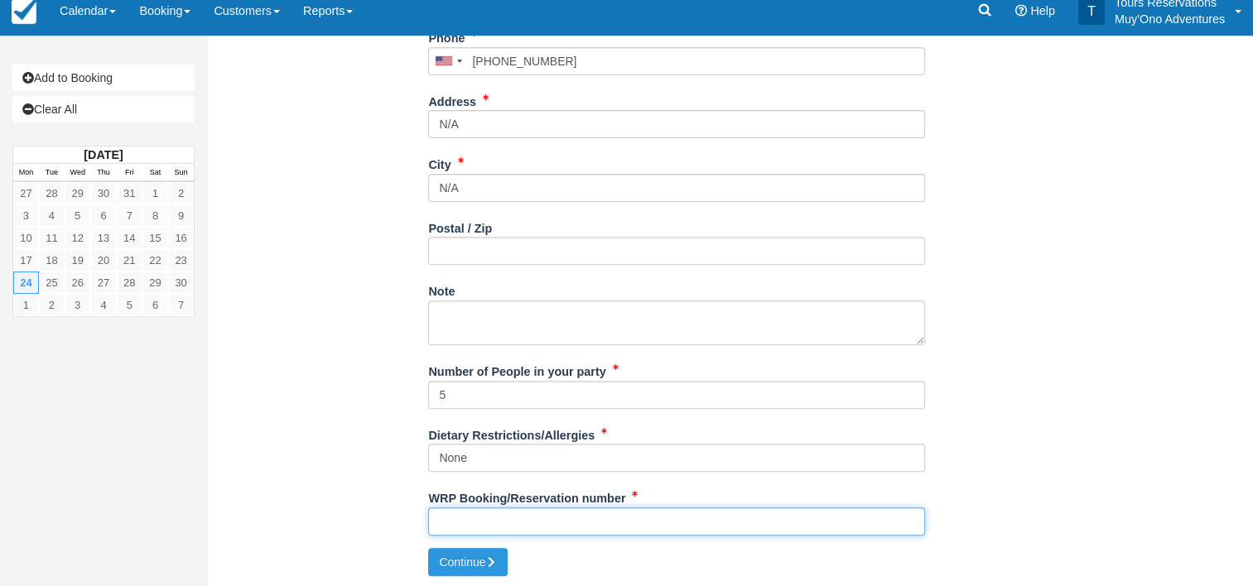
click at [460, 525] on input "WRP Booking/Reservation number" at bounding box center [676, 522] width 497 height 28
paste input "45661923"
type input "45661923"
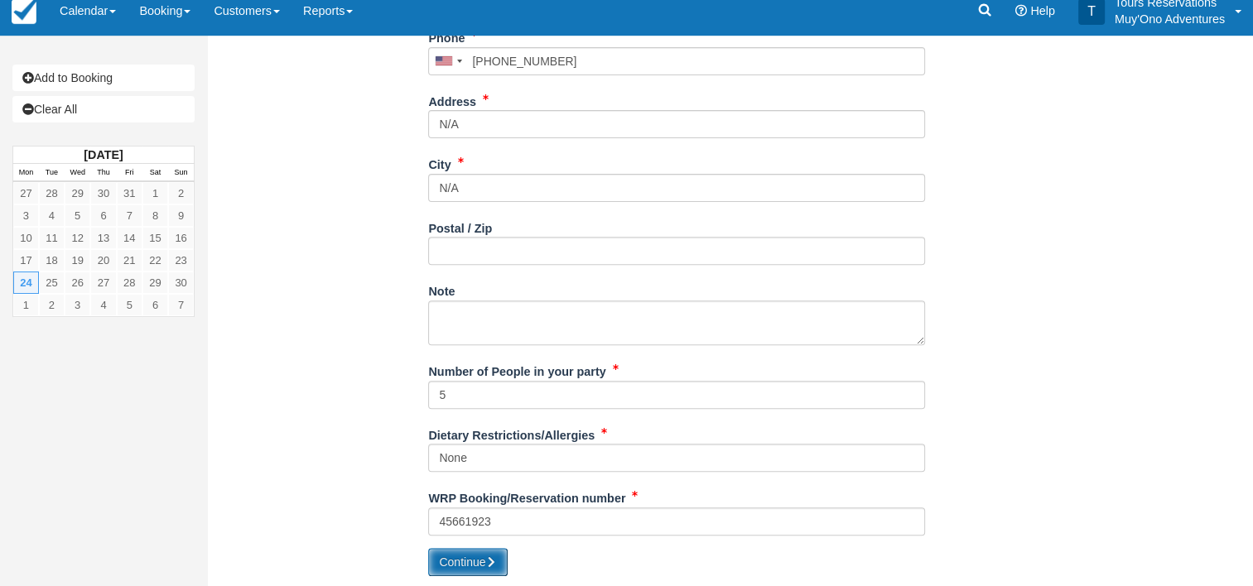
click at [460, 557] on button "Continue" at bounding box center [467, 562] width 79 height 28
type input "+17735925003"
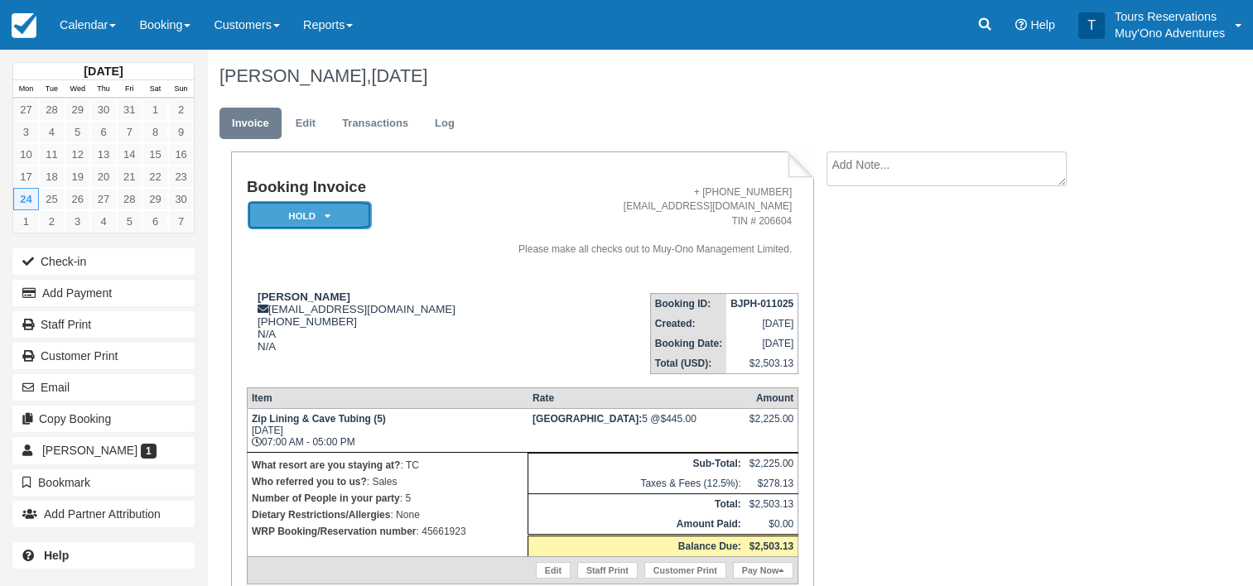
click at [328, 219] on icon at bounding box center [328, 216] width 6 height 10
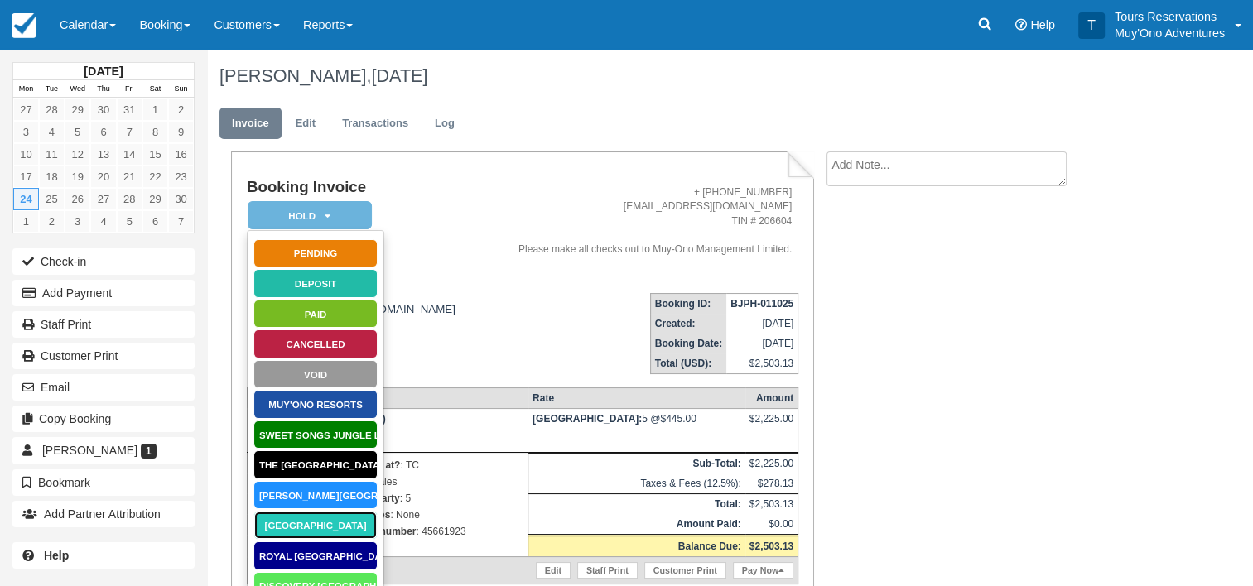
drag, startPoint x: 331, startPoint y: 522, endPoint x: 495, endPoint y: 431, distance: 187.5
click at [332, 522] on link "[GEOGRAPHIC_DATA]" at bounding box center [315, 525] width 124 height 29
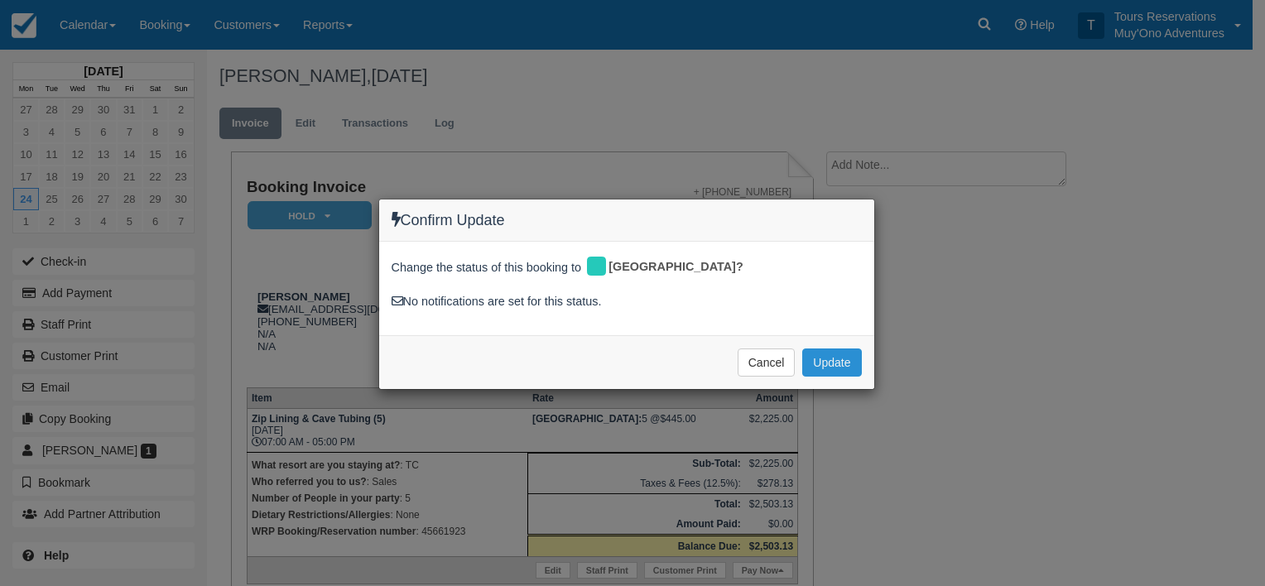
click at [857, 368] on button "Update" at bounding box center [831, 363] width 59 height 28
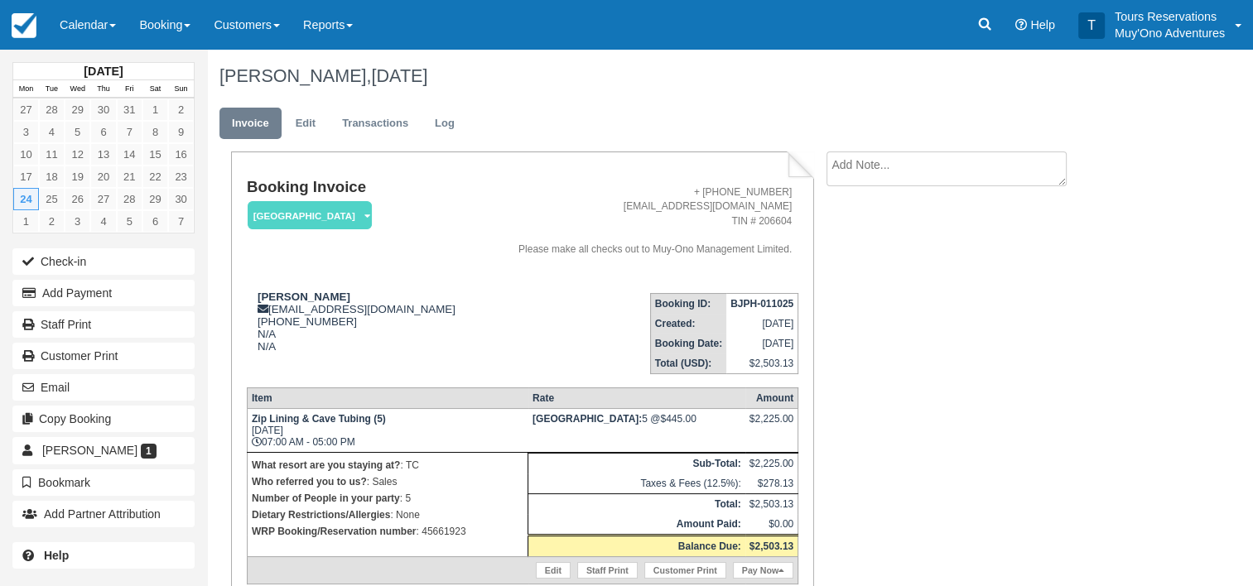
click at [847, 177] on textarea at bounding box center [946, 169] width 240 height 35
paste textarea "45661923"
type textarea "Paid in WRP 45661923"
click at [860, 262] on button "Create" at bounding box center [863, 263] width 75 height 28
drag, startPoint x: 729, startPoint y: 304, endPoint x: 792, endPoint y: 305, distance: 62.1
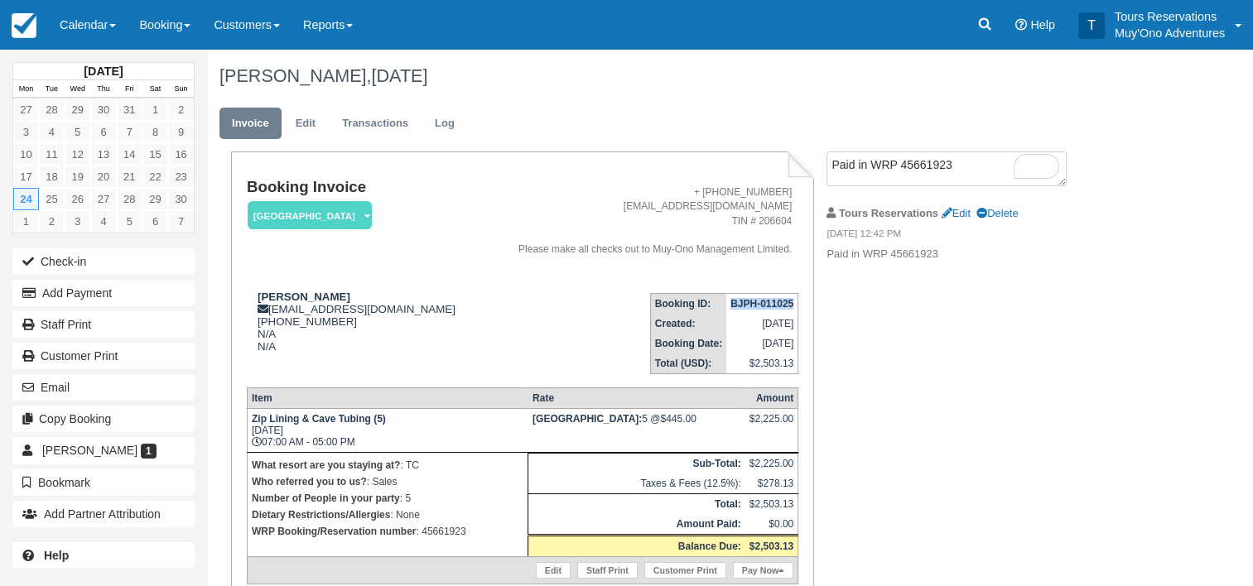
click at [792, 305] on td "BJPH-011025" at bounding box center [762, 303] width 72 height 21
drag, startPoint x: 792, startPoint y: 305, endPoint x: 765, endPoint y: 305, distance: 26.5
copy strong "BJPH-011025"
